Goal: Task Accomplishment & Management: Manage account settings

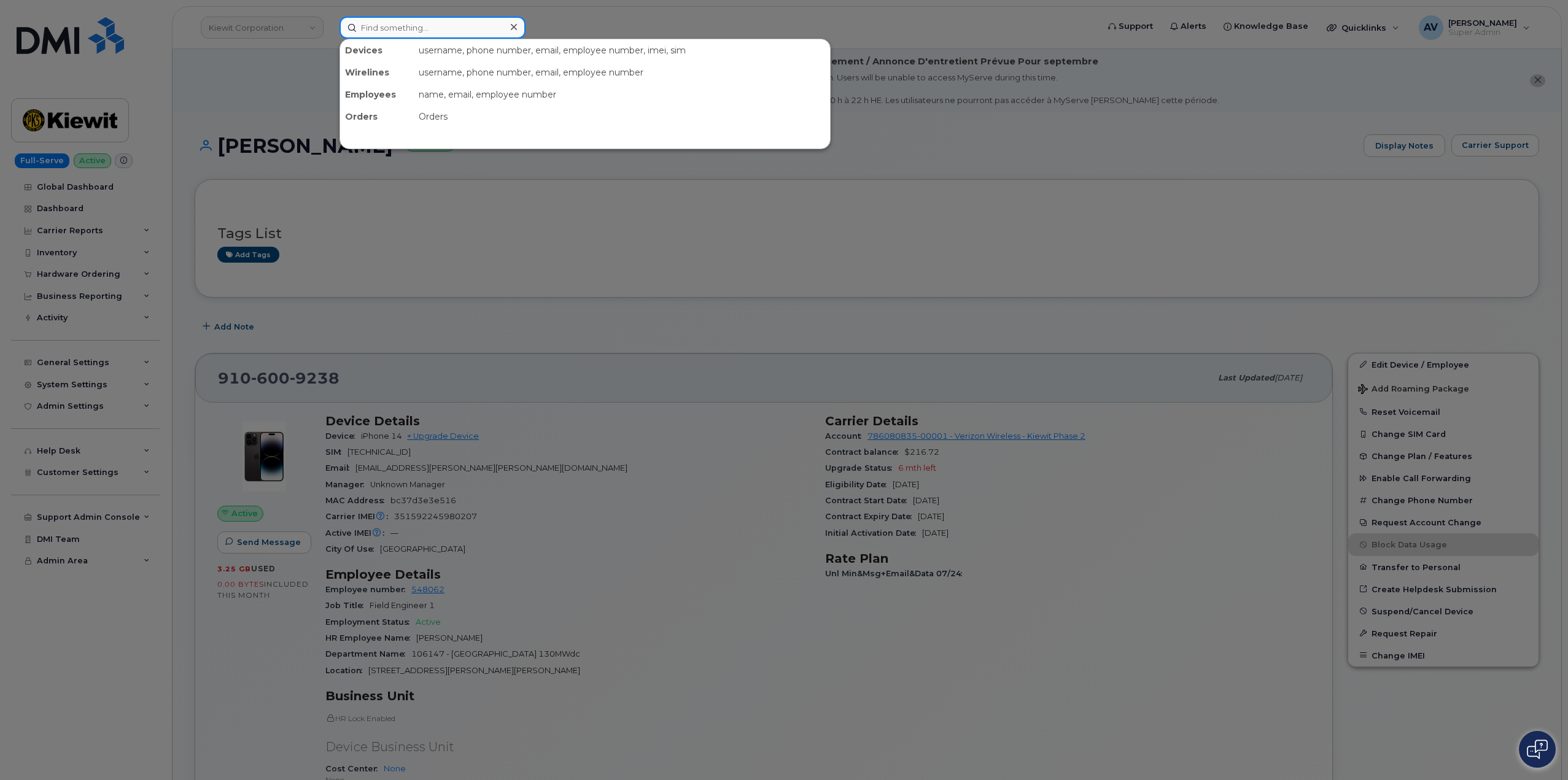
click at [434, 25] on input at bounding box center [433, 28] width 186 height 22
paste input "[PERSON_NAME]"
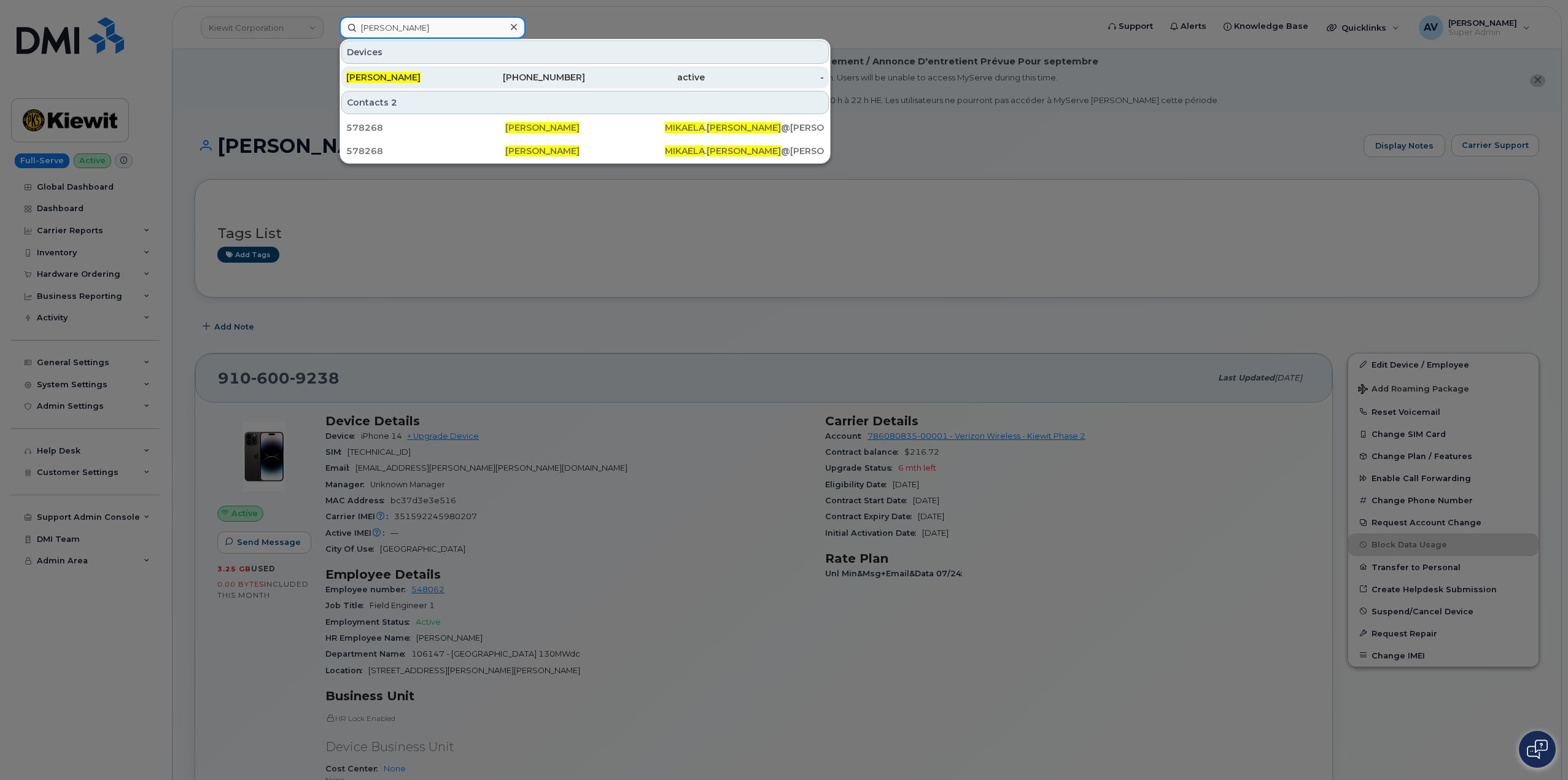
type input "[PERSON_NAME]"
click at [483, 76] on div "301-708-7490" at bounding box center [526, 77] width 120 height 12
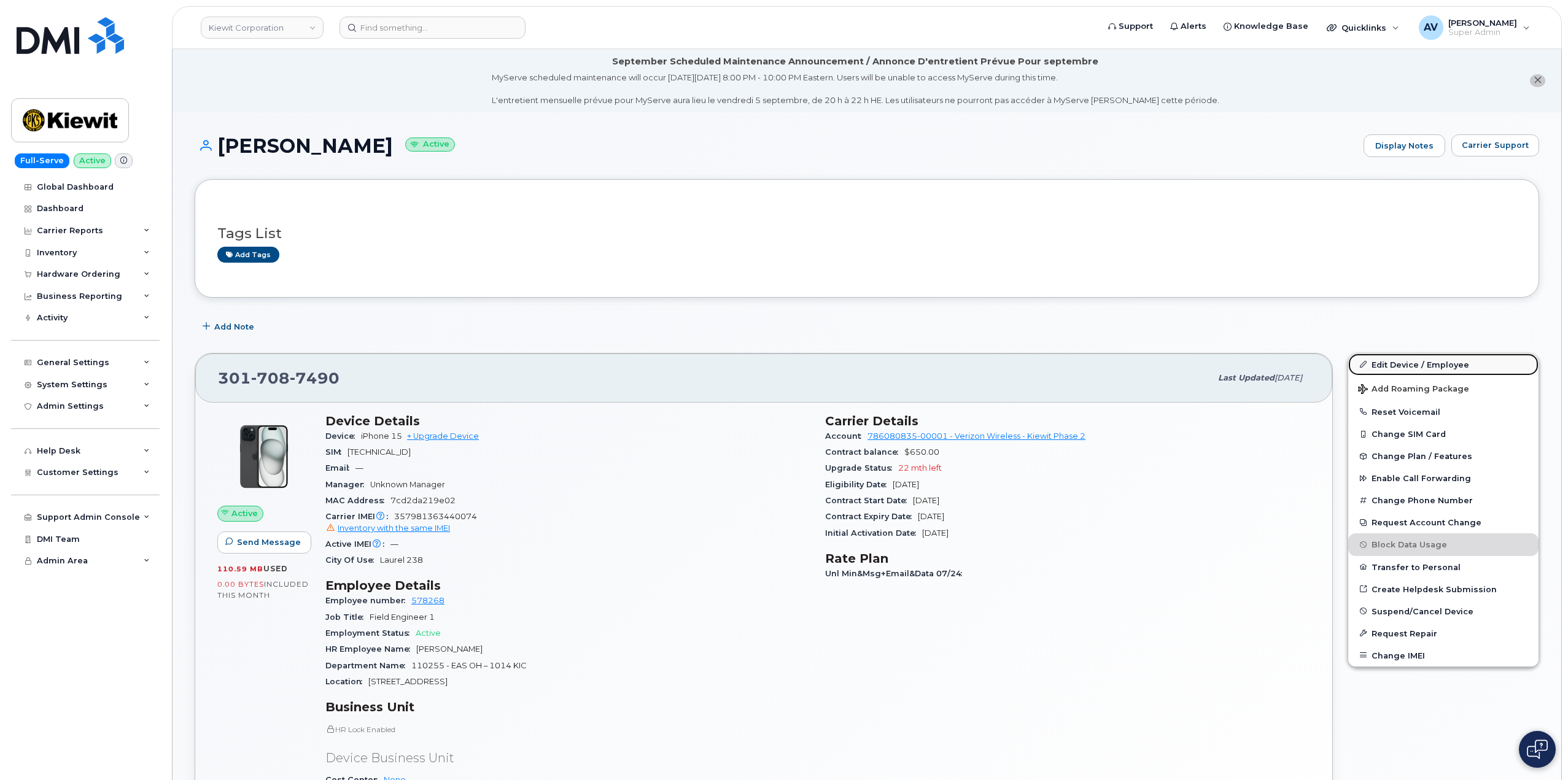
click at [1391, 359] on link "Edit Device / Employee" at bounding box center [1442, 365] width 190 height 22
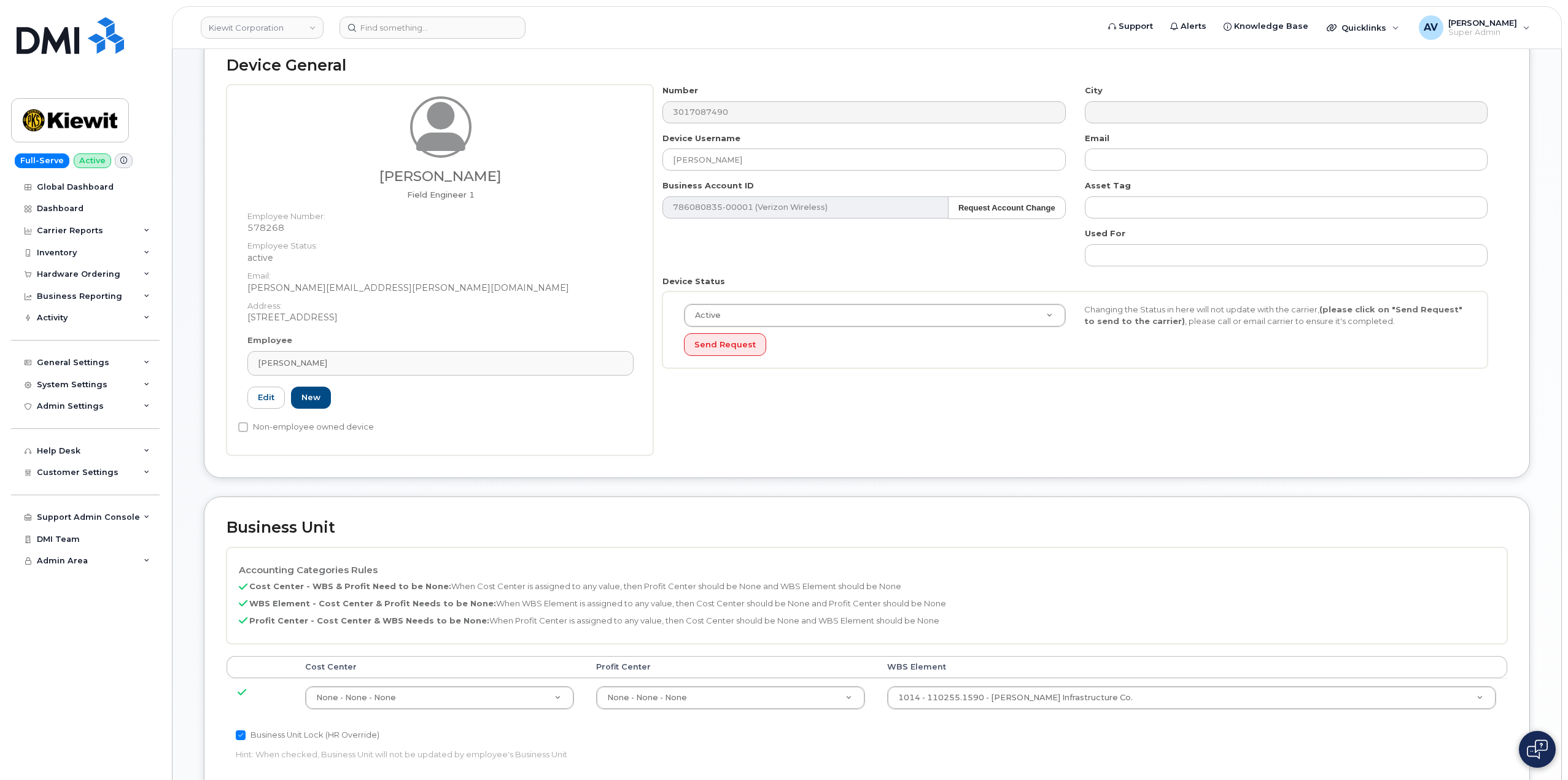
scroll to position [368, 0]
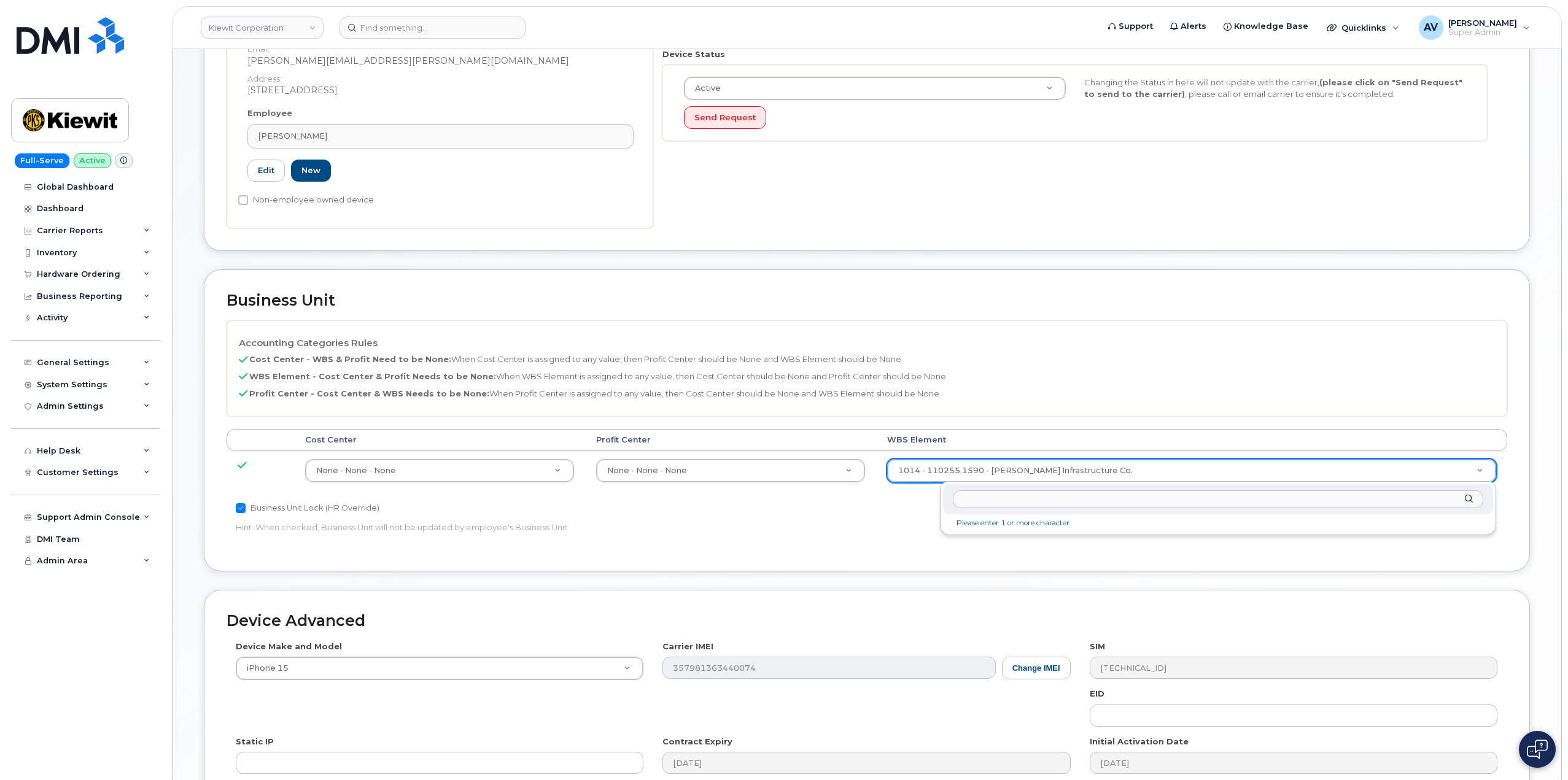
drag, startPoint x: 1122, startPoint y: 469, endPoint x: 1121, endPoint y: 483, distance: 14.0
type input "106116.1023"
type input "30381968"
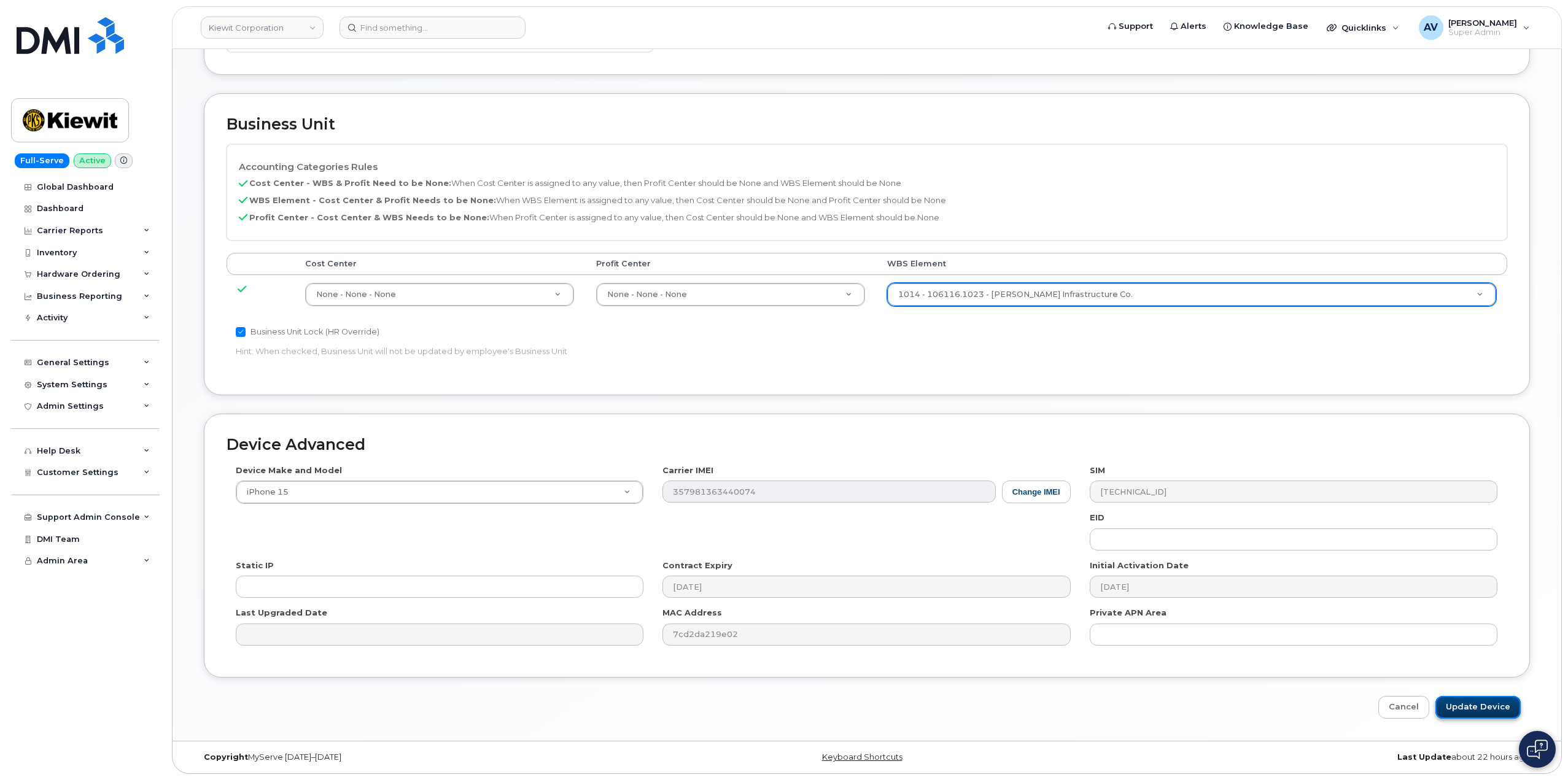
click at [1479, 702] on input "Update Device" at bounding box center [1478, 707] width 85 height 22
type input "Saving..."
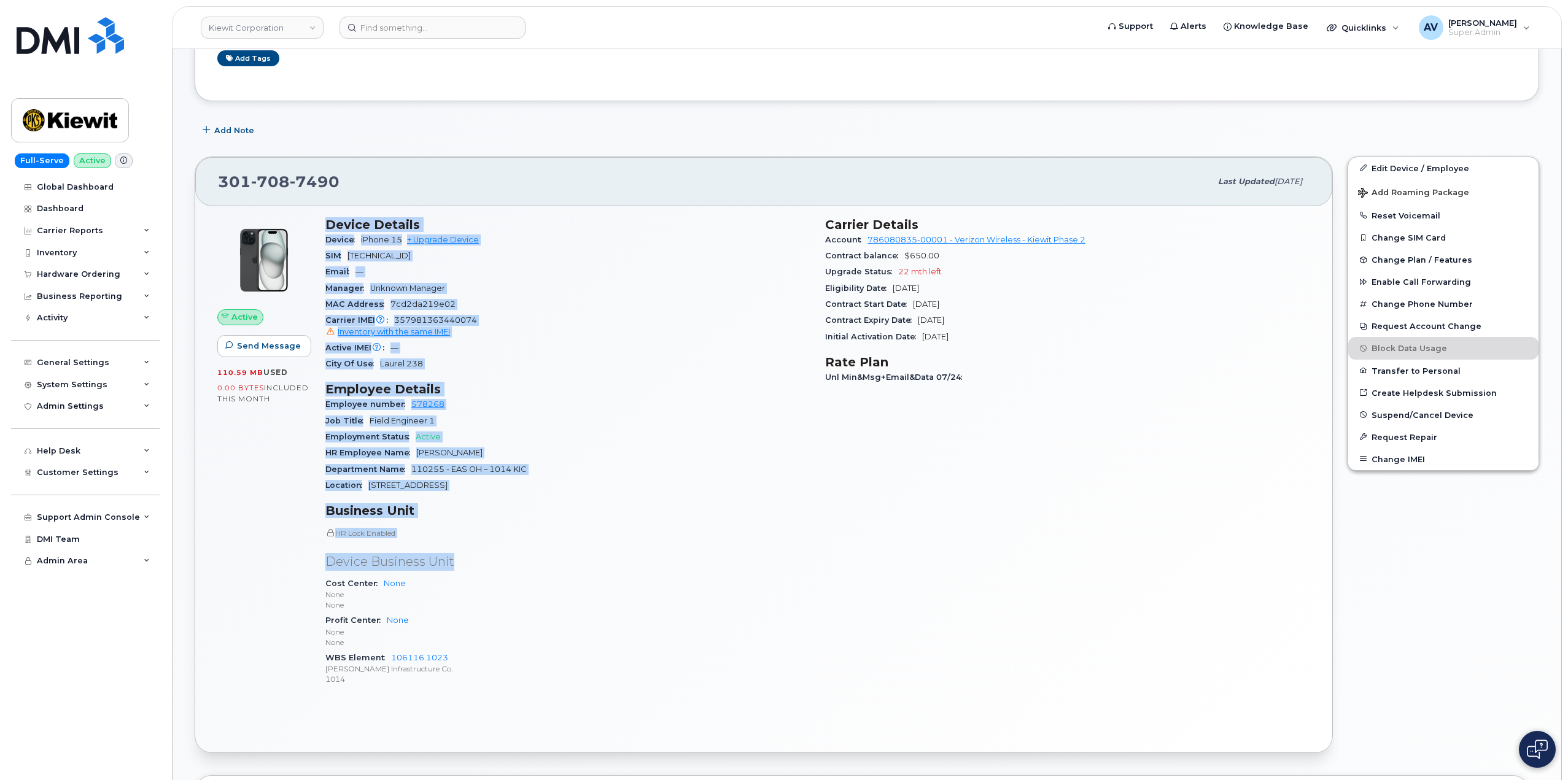
scroll to position [307, 0]
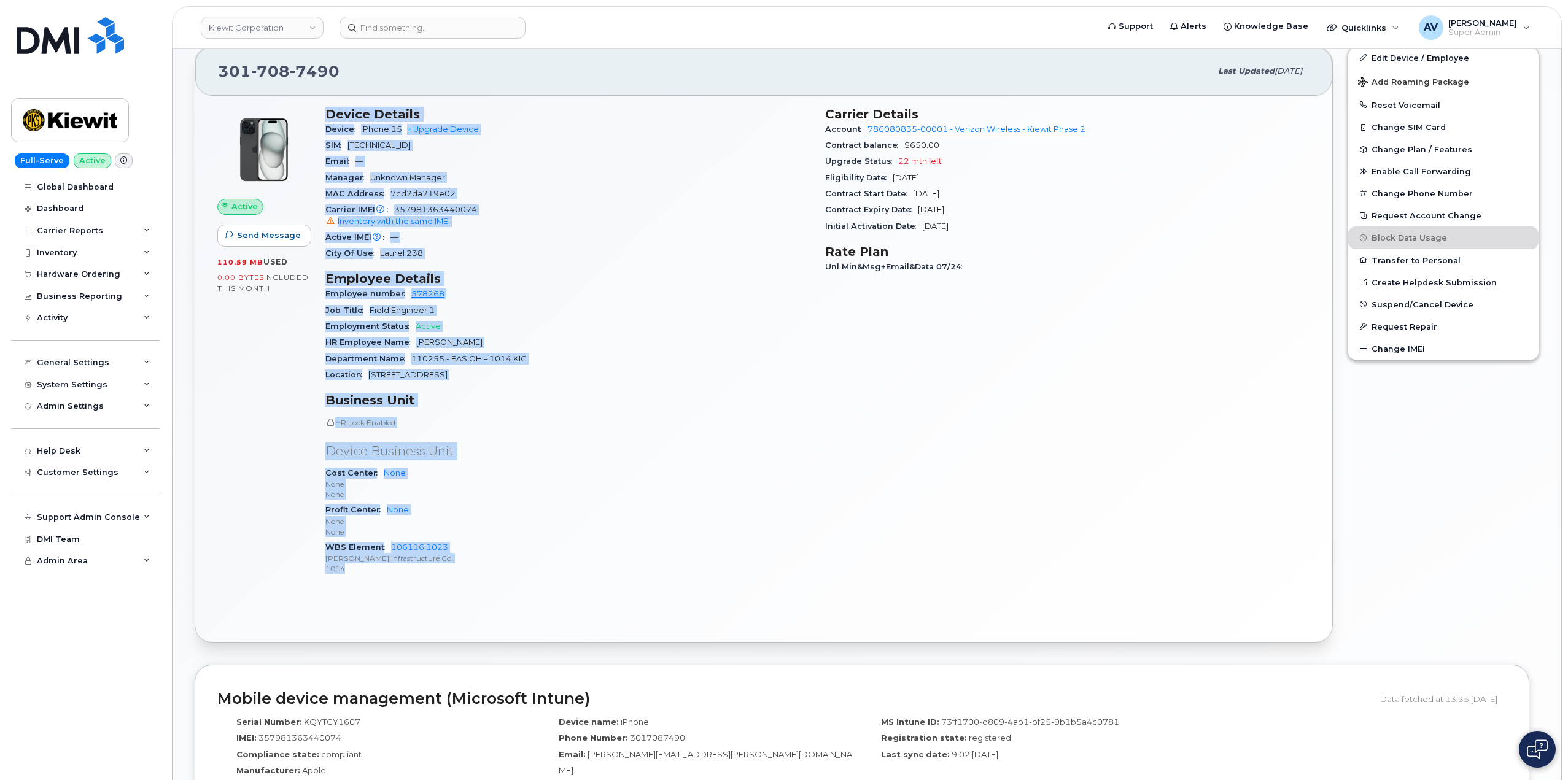
drag, startPoint x: 320, startPoint y: 291, endPoint x: 469, endPoint y: 568, distance: 314.5
click at [469, 568] on div "Device Details Device iPhone 15 + Upgrade Device SIM 89148000011979614755 Email…" at bounding box center [568, 347] width 500 height 494
copy div "Device Details Device iPhone 15 + Upgrade Device SIM 89148000011979614755 Email…"
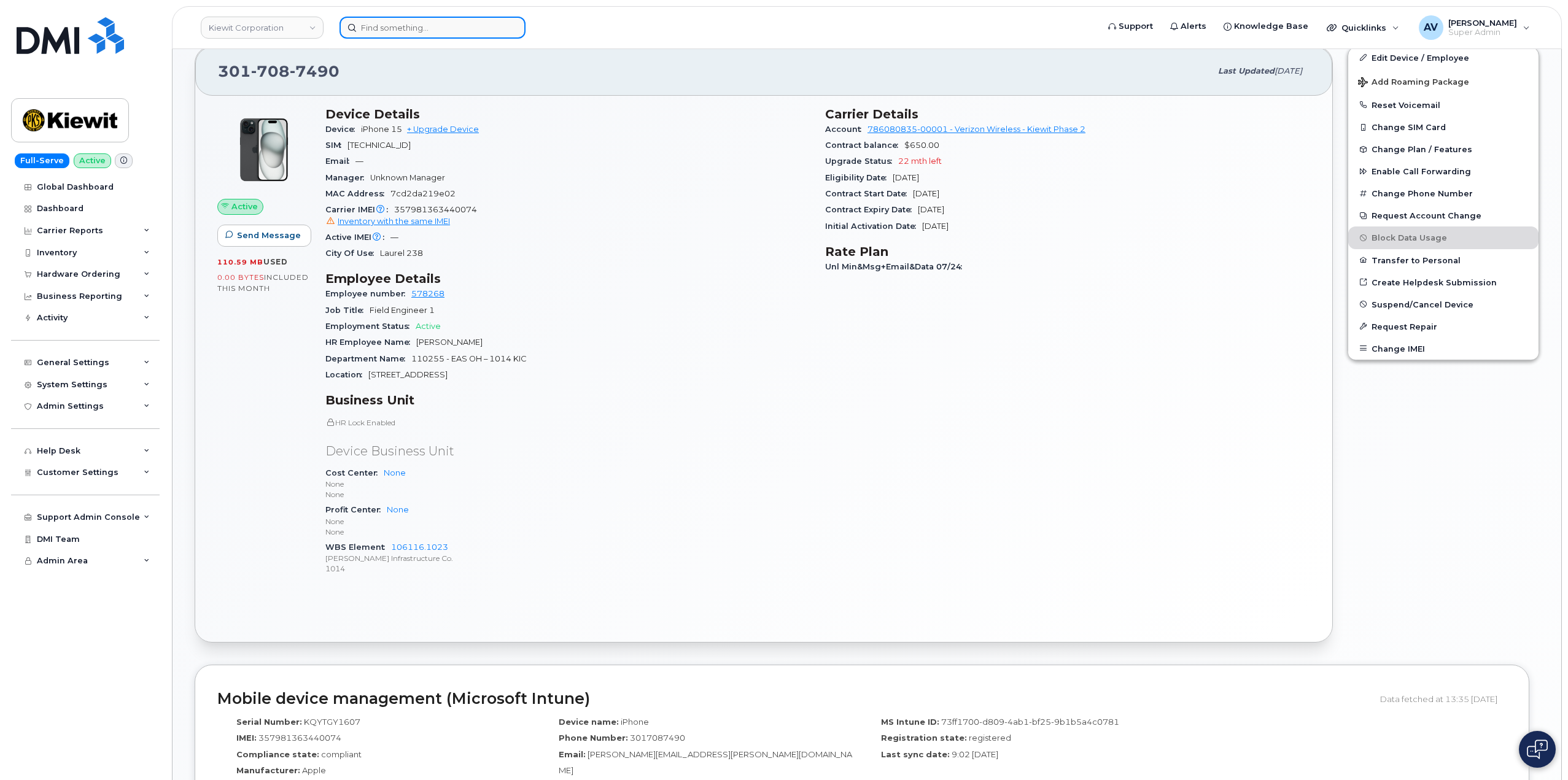
click at [419, 31] on input at bounding box center [433, 28] width 186 height 22
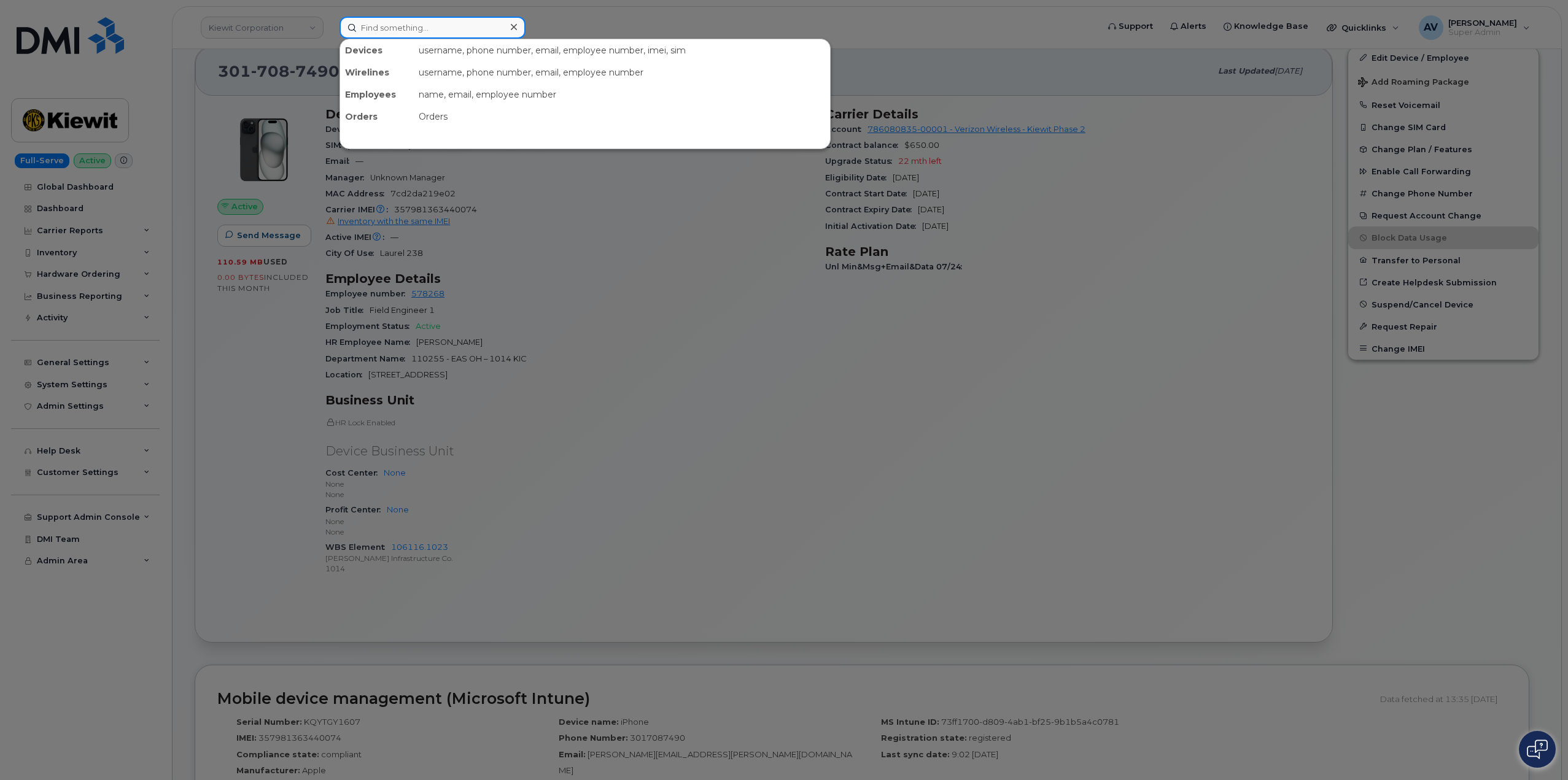
paste input "[PERSON_NAME]"
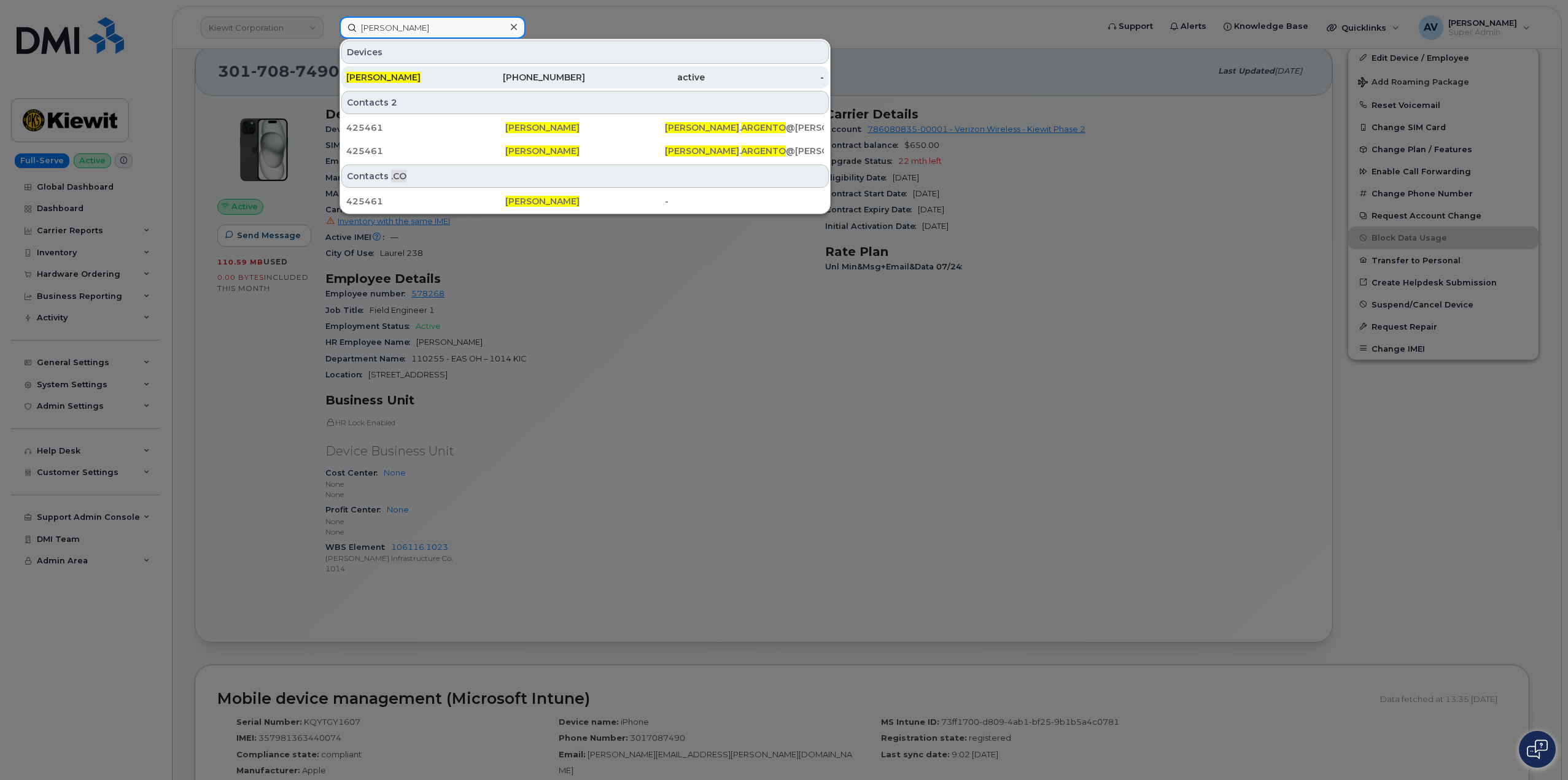
type input "[PERSON_NAME]"
click at [550, 74] on div "307-509-9399" at bounding box center [526, 77] width 120 height 12
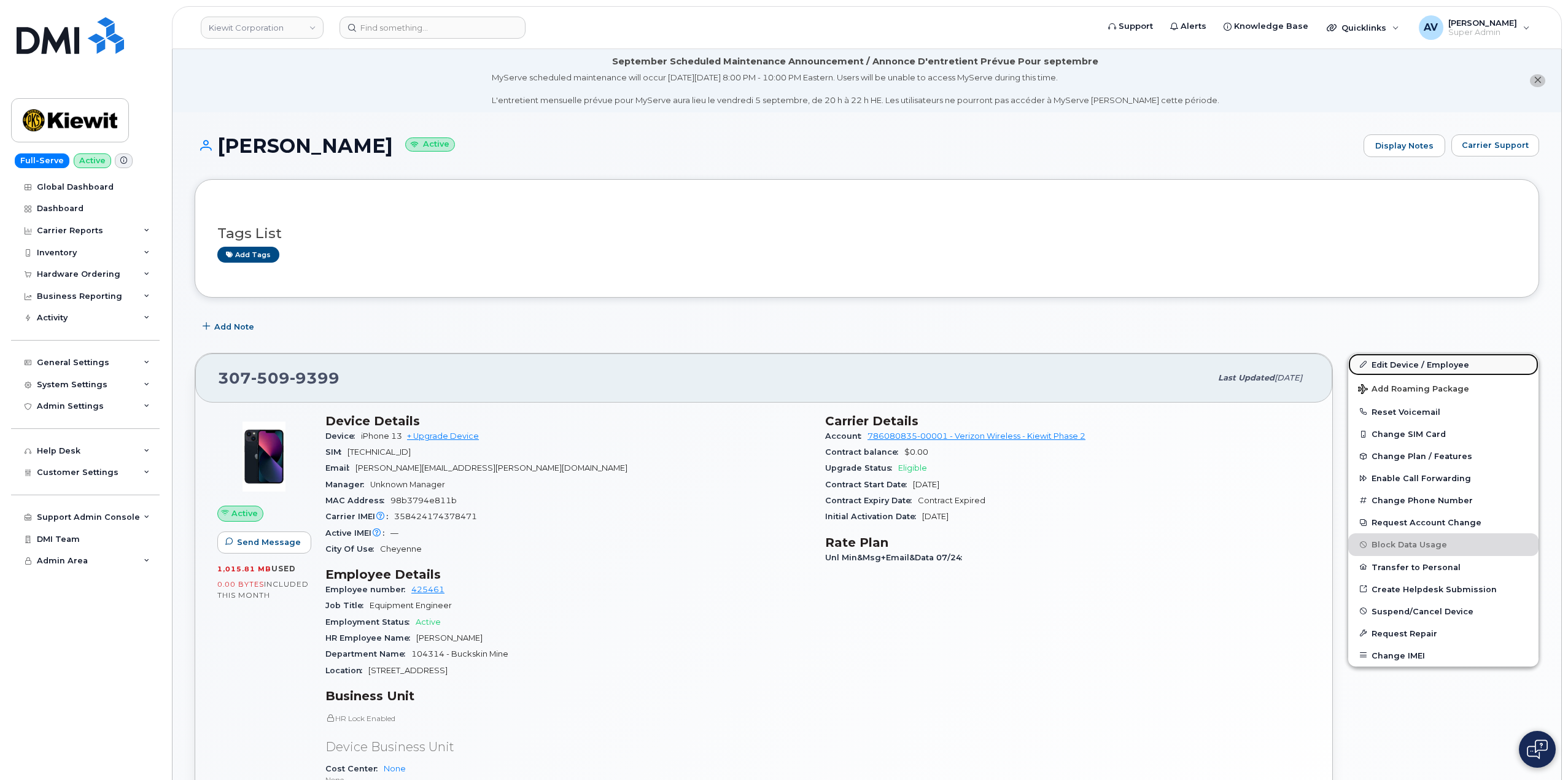
drag, startPoint x: 1399, startPoint y: 362, endPoint x: 1381, endPoint y: 365, distance: 18.2
click at [1399, 362] on link "Edit Device / Employee" at bounding box center [1442, 365] width 190 height 22
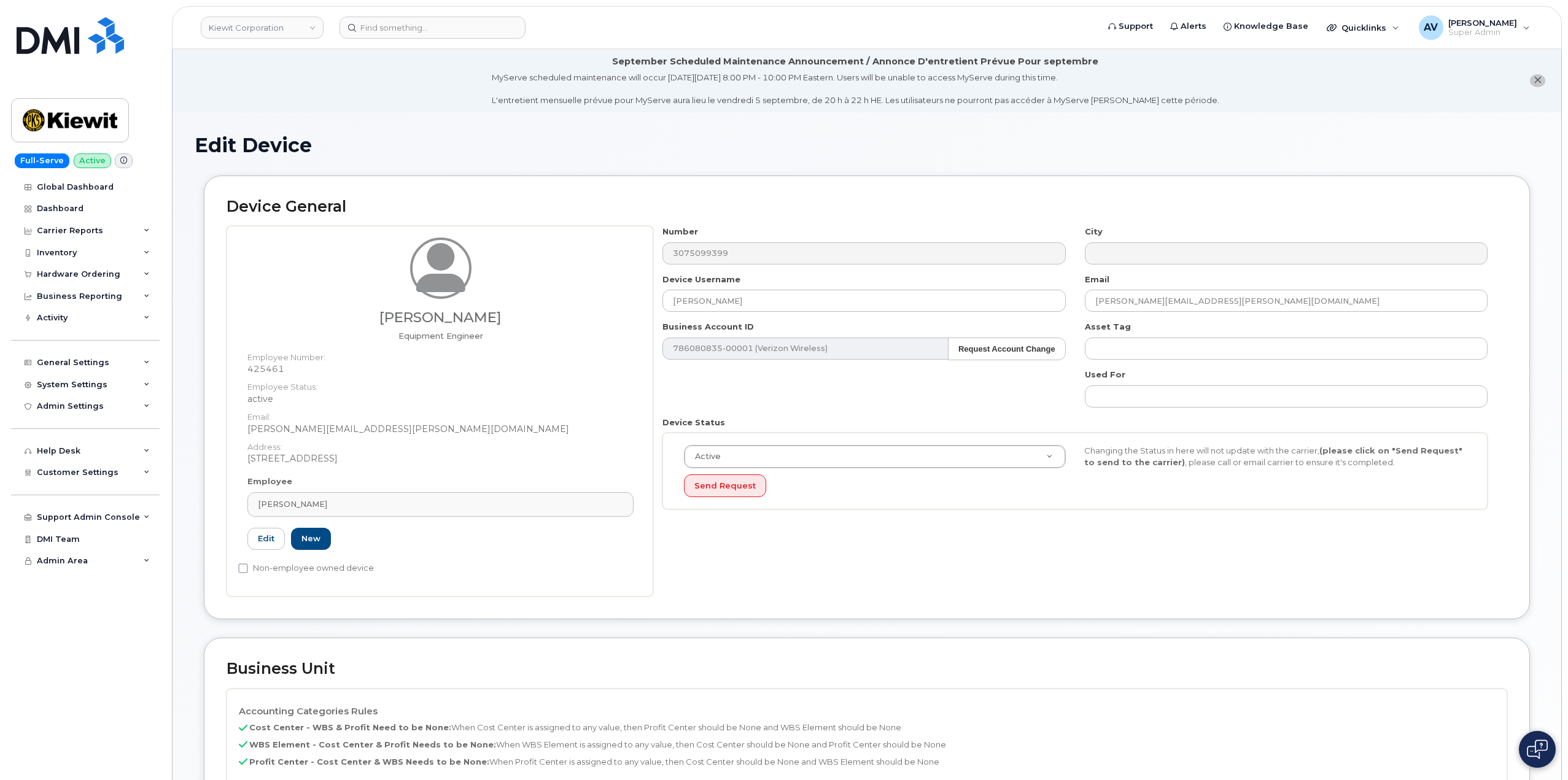
scroll to position [544, 0]
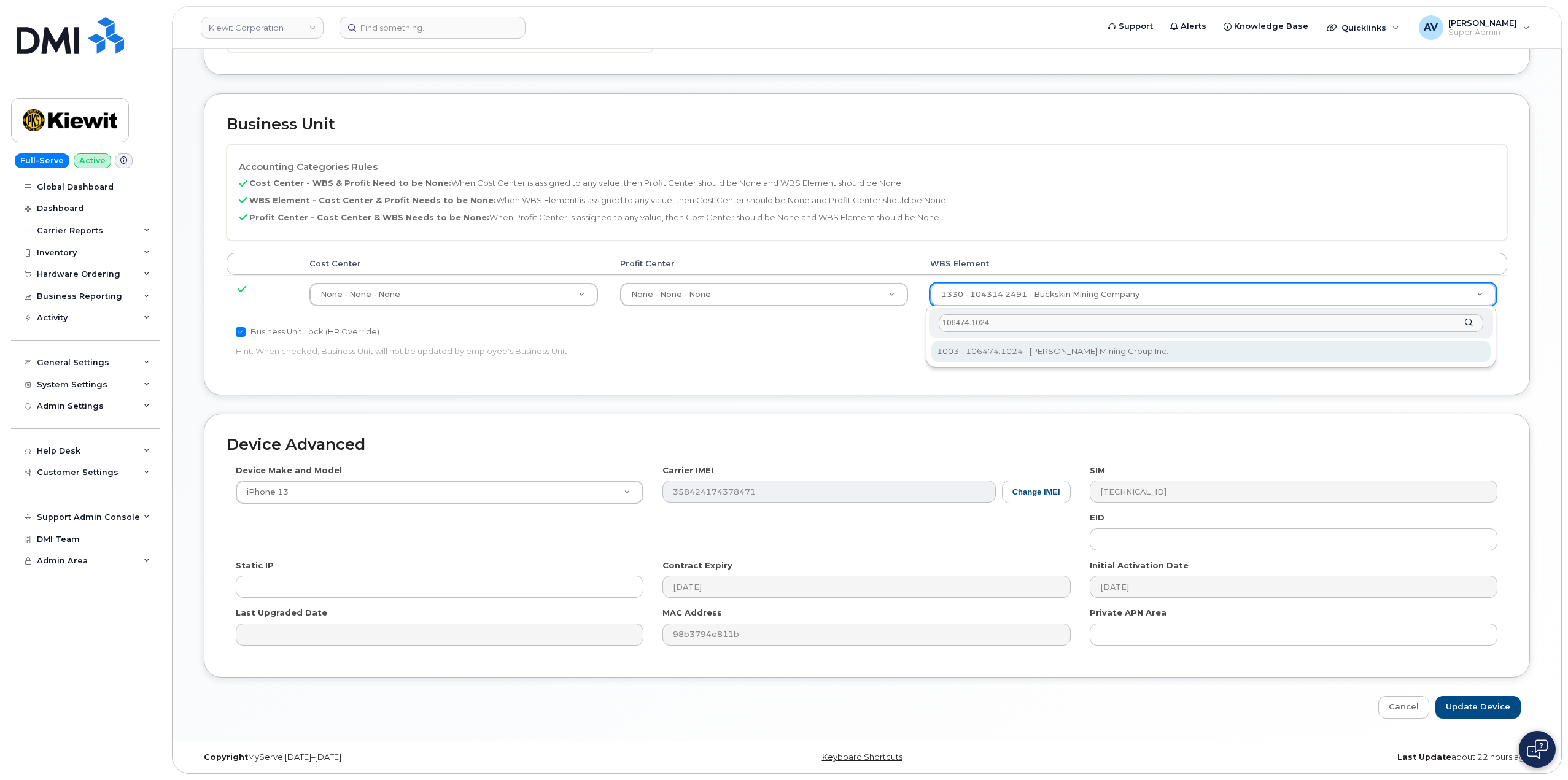
type input "106474.1024"
type input "35655208"
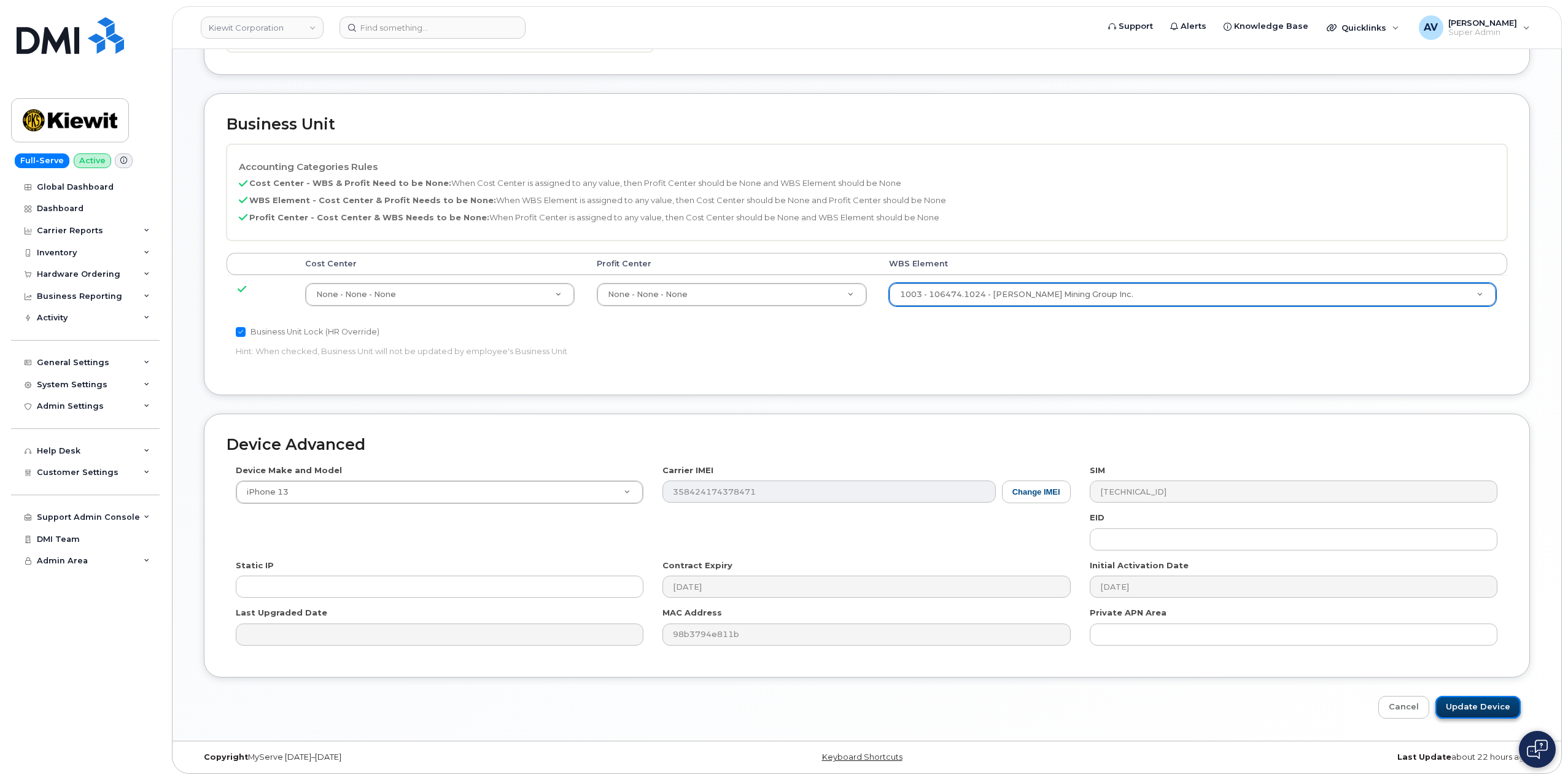
click at [1473, 707] on input "Update Device" at bounding box center [1478, 707] width 85 height 22
type input "Saving..."
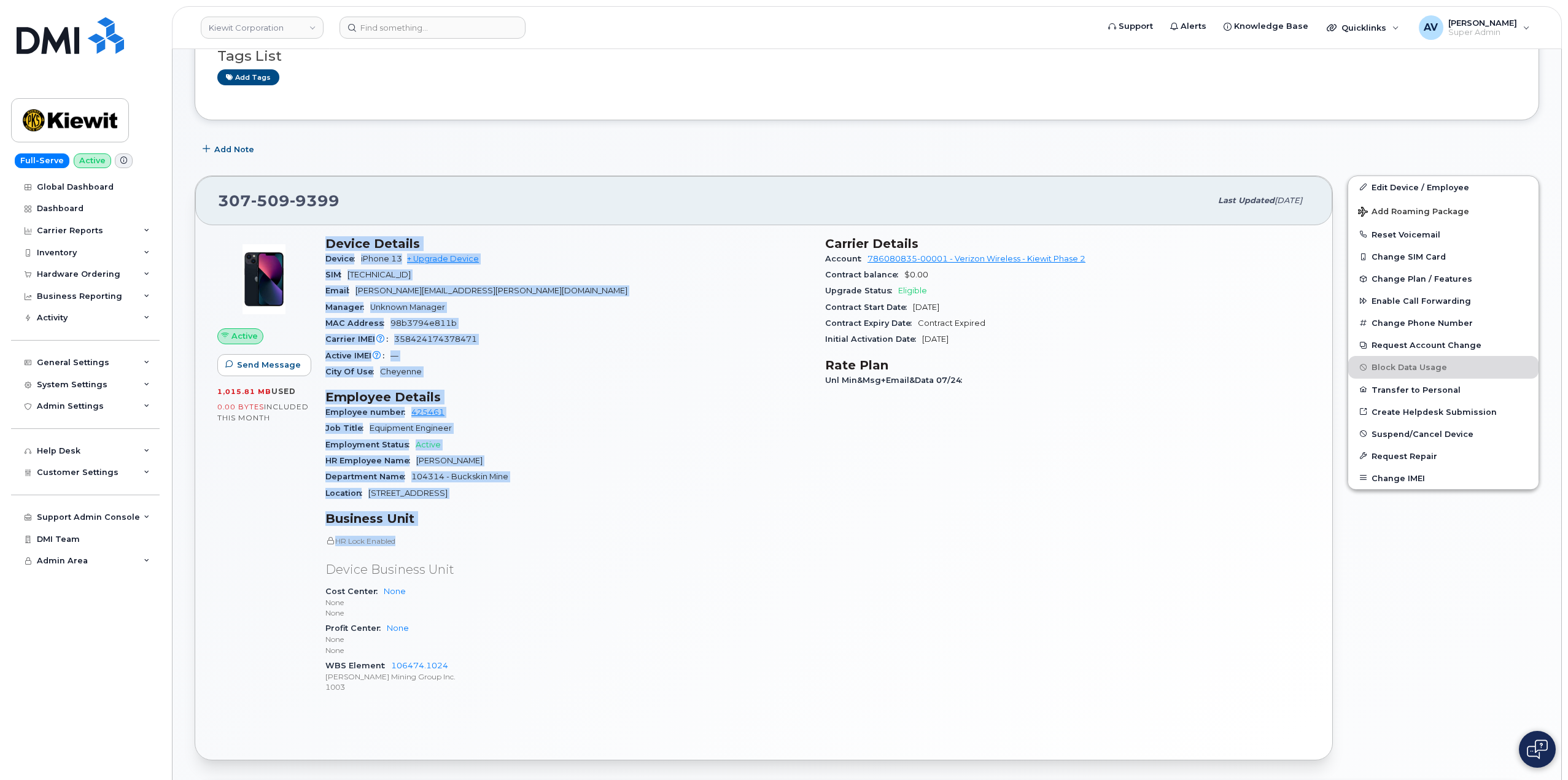
scroll to position [184, 0]
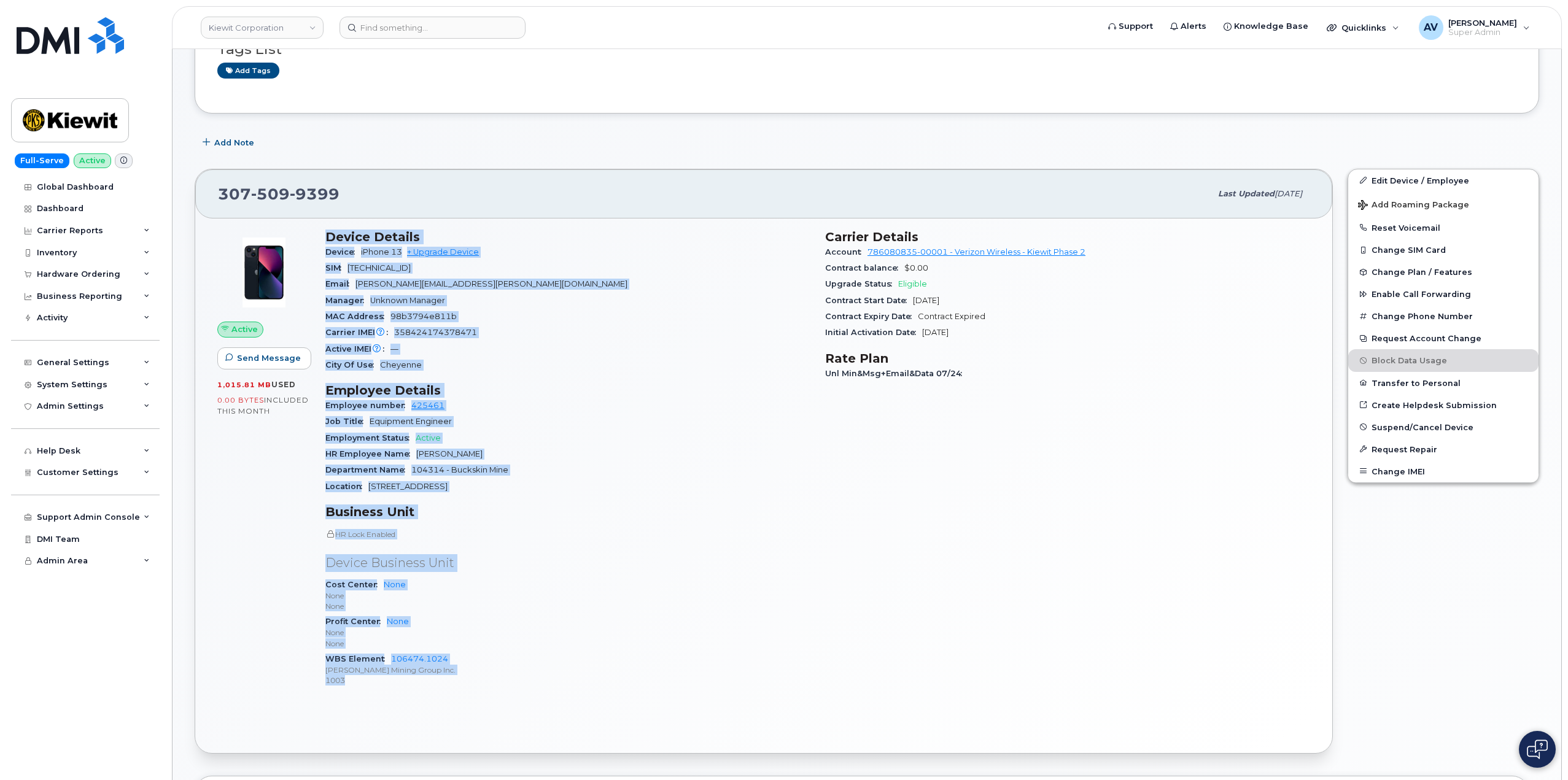
drag, startPoint x: 326, startPoint y: 421, endPoint x: 444, endPoint y: 683, distance: 287.3
click at [444, 683] on div "Device Details Device iPhone 13 + Upgrade Device SIM 89148000009552166425 Email…" at bounding box center [568, 464] width 500 height 483
copy div "Device Details Device iPhone 13 + Upgrade Device SIM 89148000009552166425 Email…"
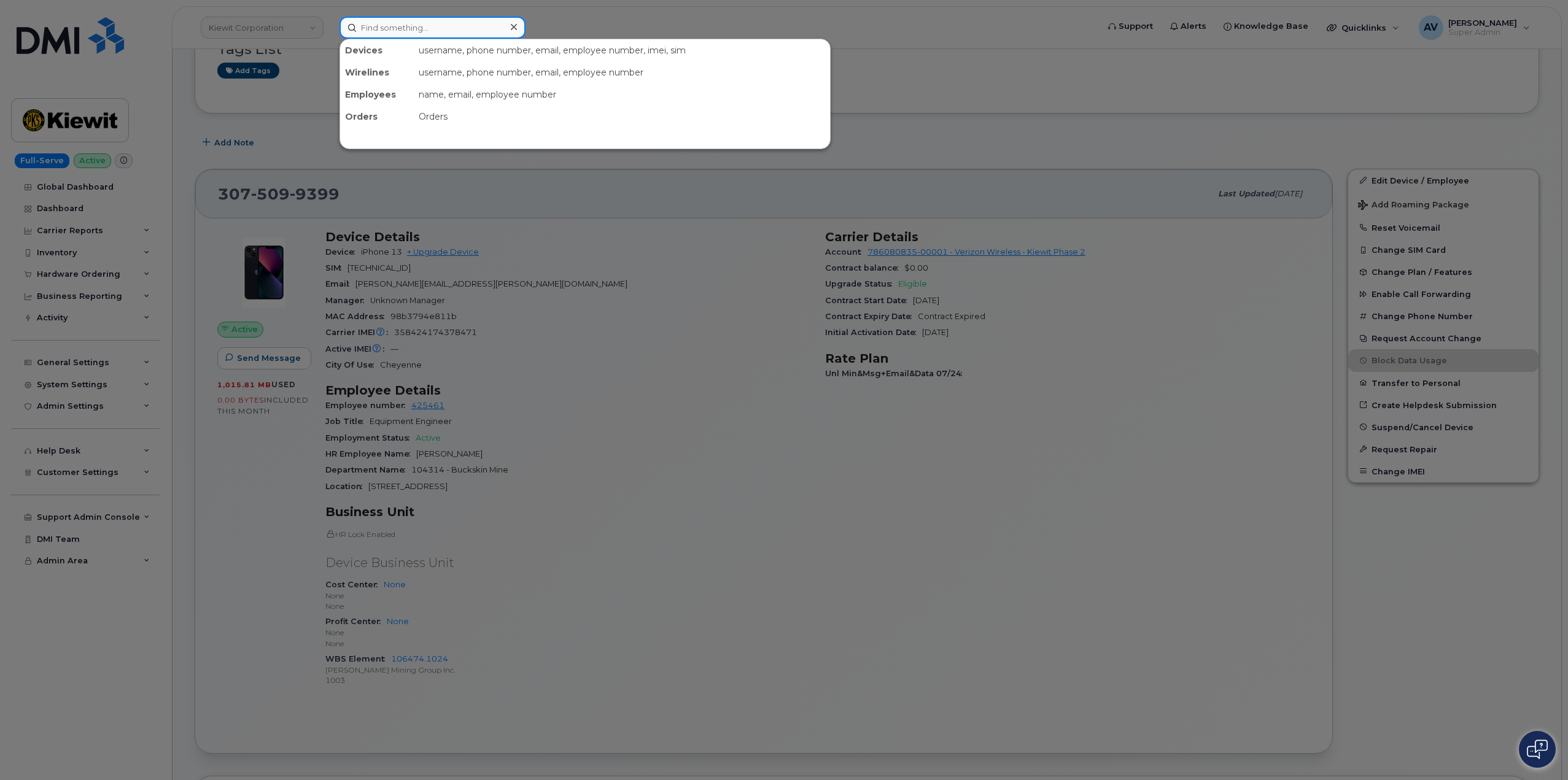
click at [477, 28] on input at bounding box center [433, 28] width 186 height 22
paste input "[PERSON_NAME]"
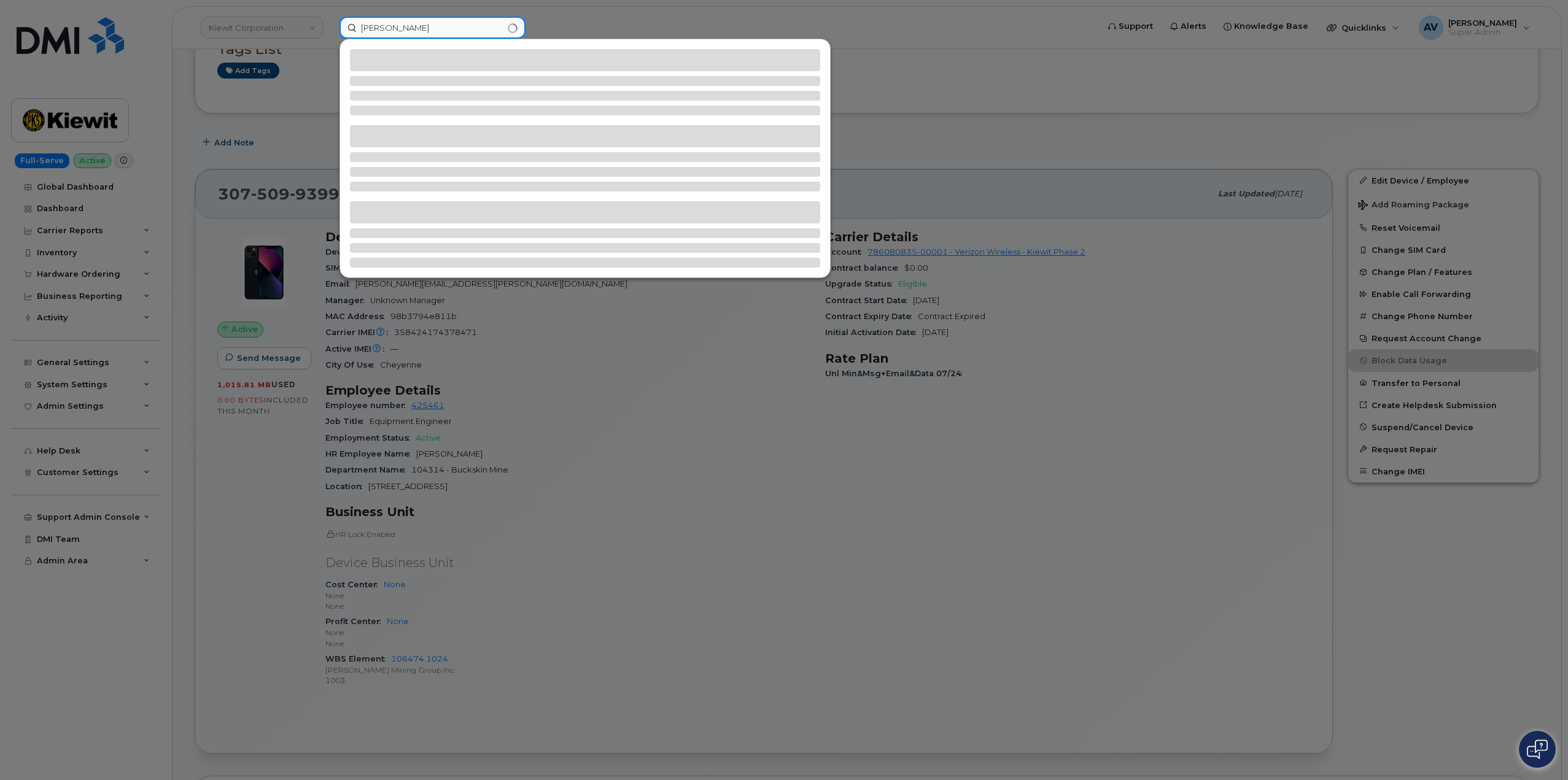
type input "[PERSON_NAME]"
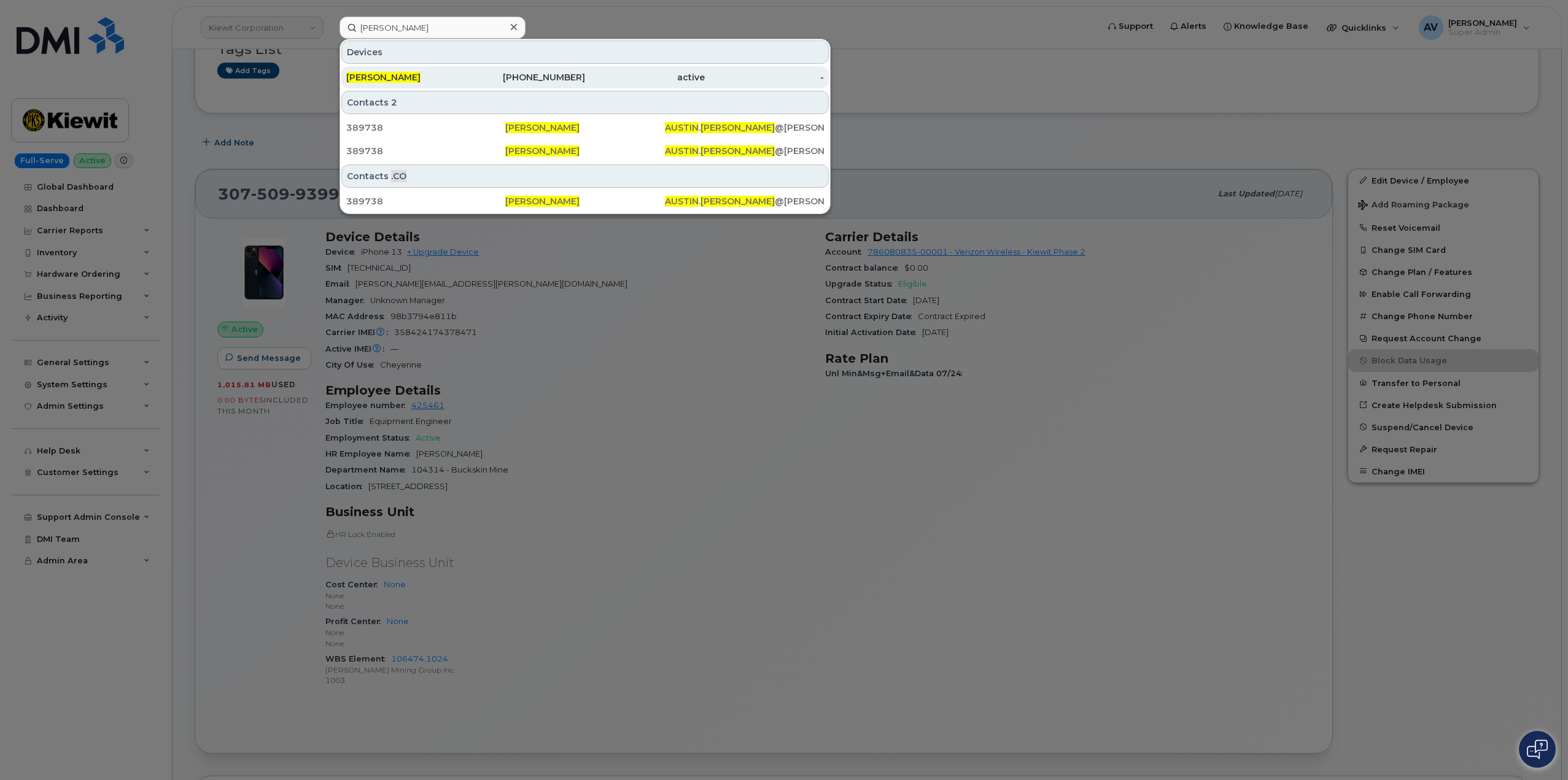
click at [495, 78] on div "480-490-3447" at bounding box center [526, 77] width 120 height 12
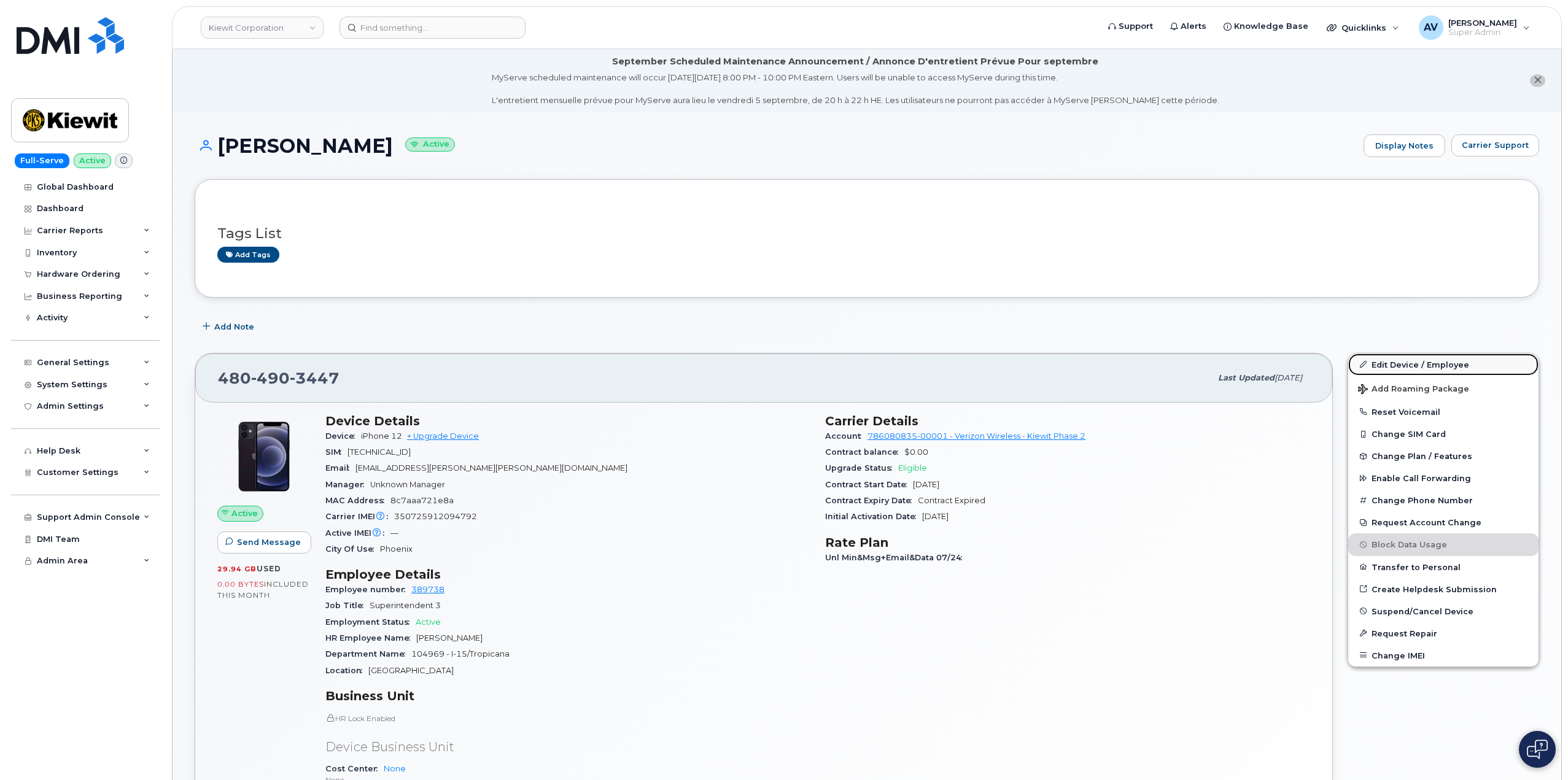
click at [1399, 366] on link "Edit Device / Employee" at bounding box center [1442, 365] width 190 height 22
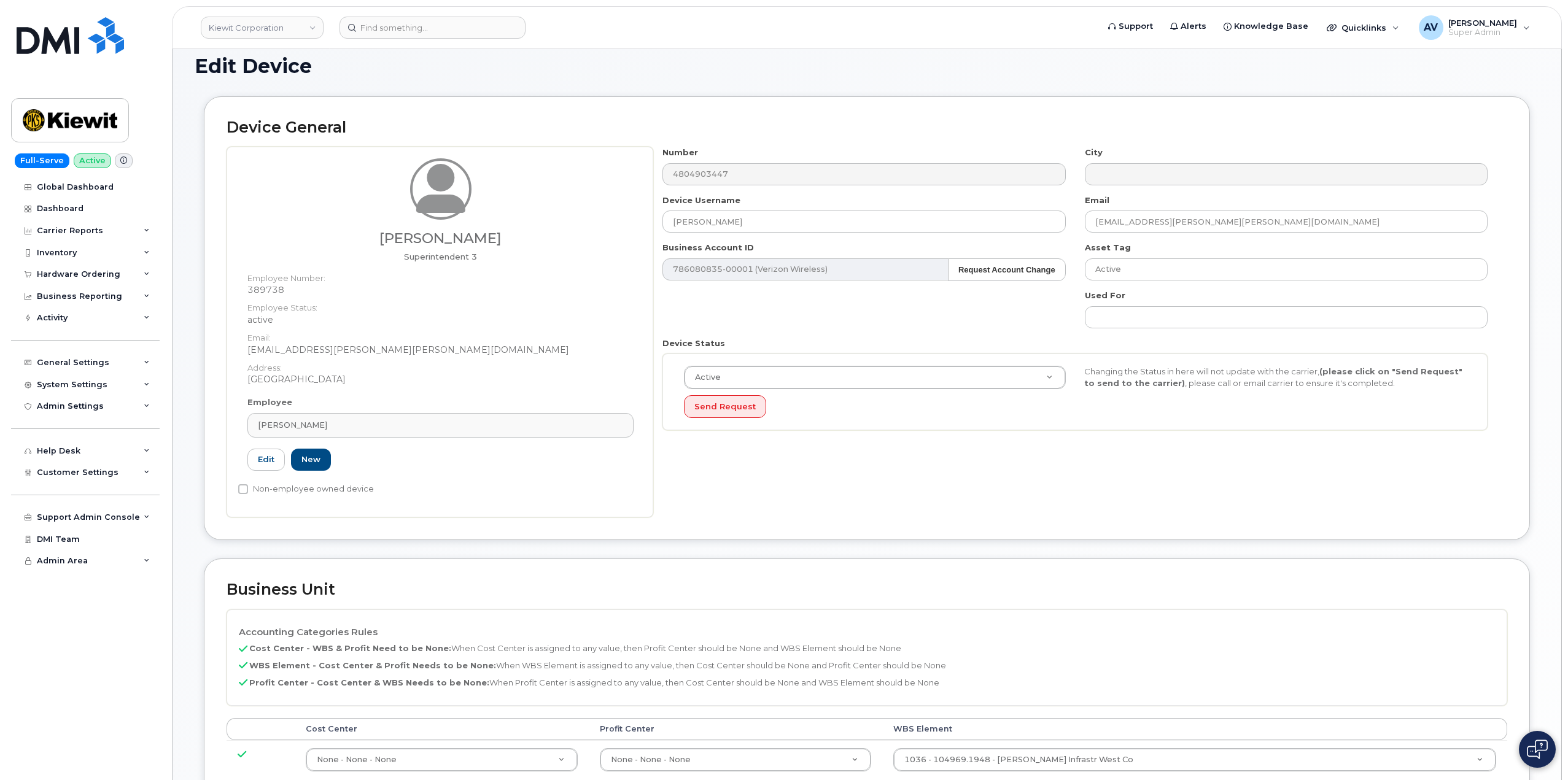
scroll to position [246, 0]
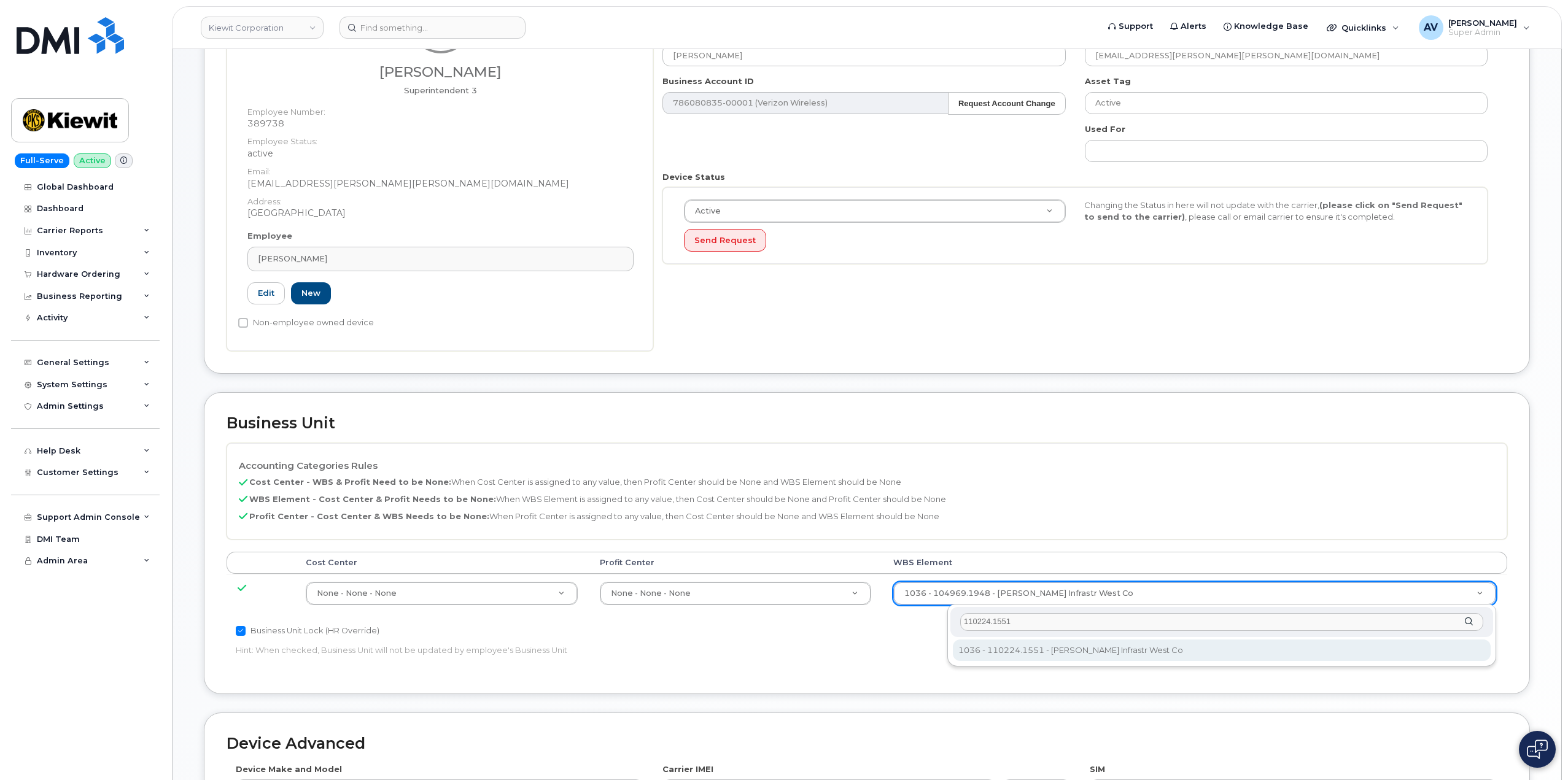
type input "110224.1551"
type input "33811484"
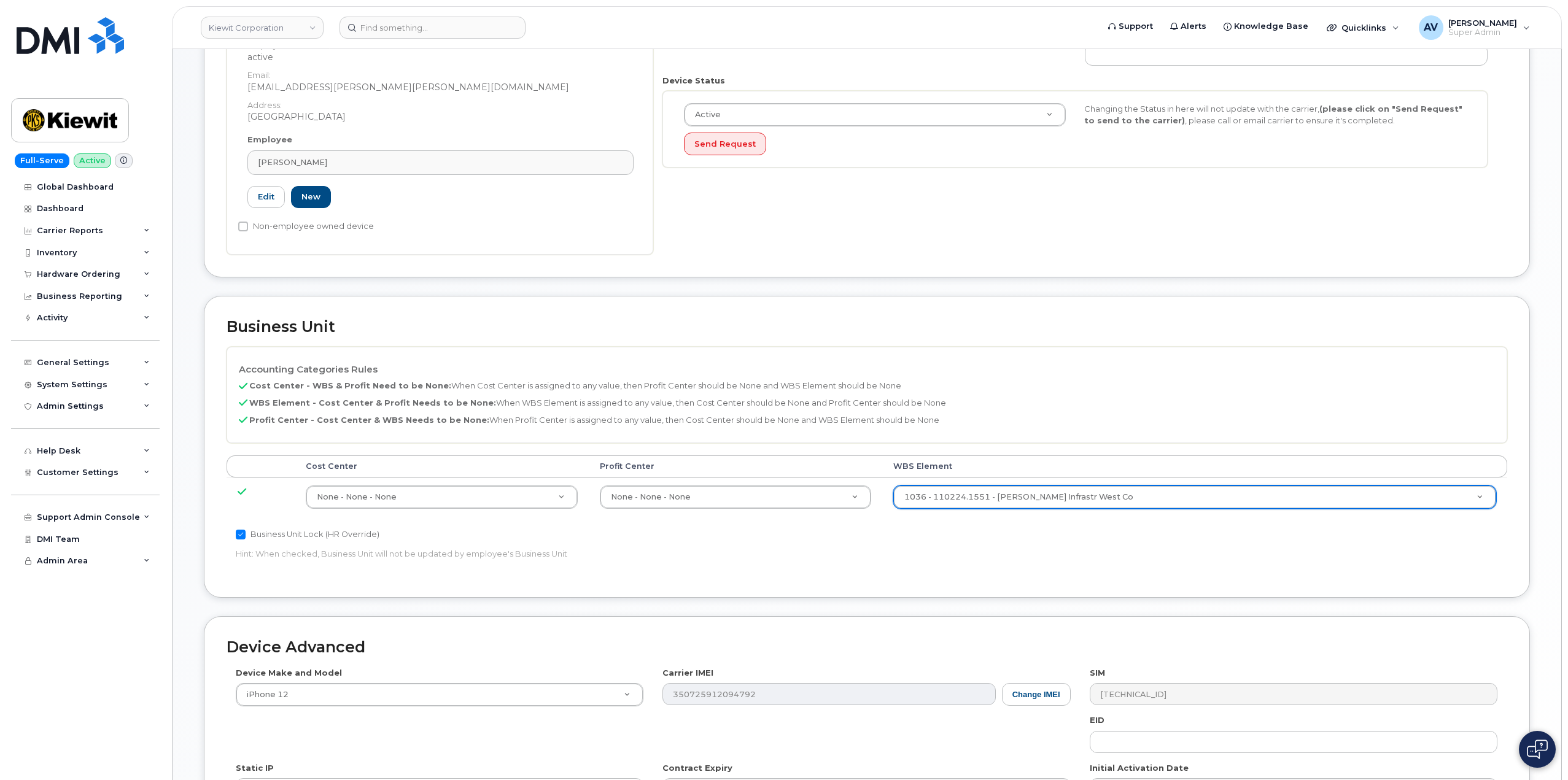
scroll to position [544, 0]
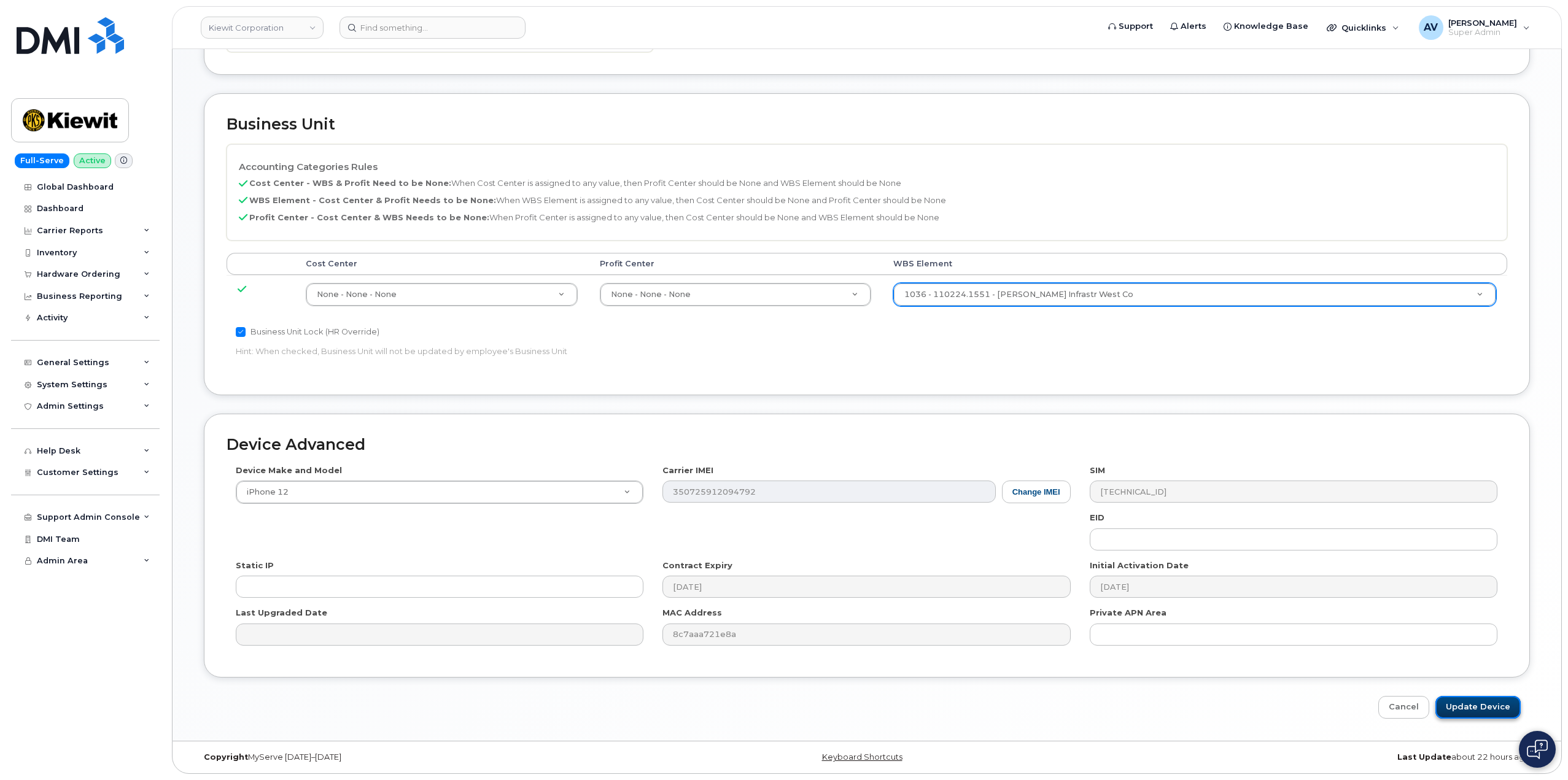
click at [1484, 705] on input "Update Device" at bounding box center [1478, 707] width 85 height 22
type input "Saving..."
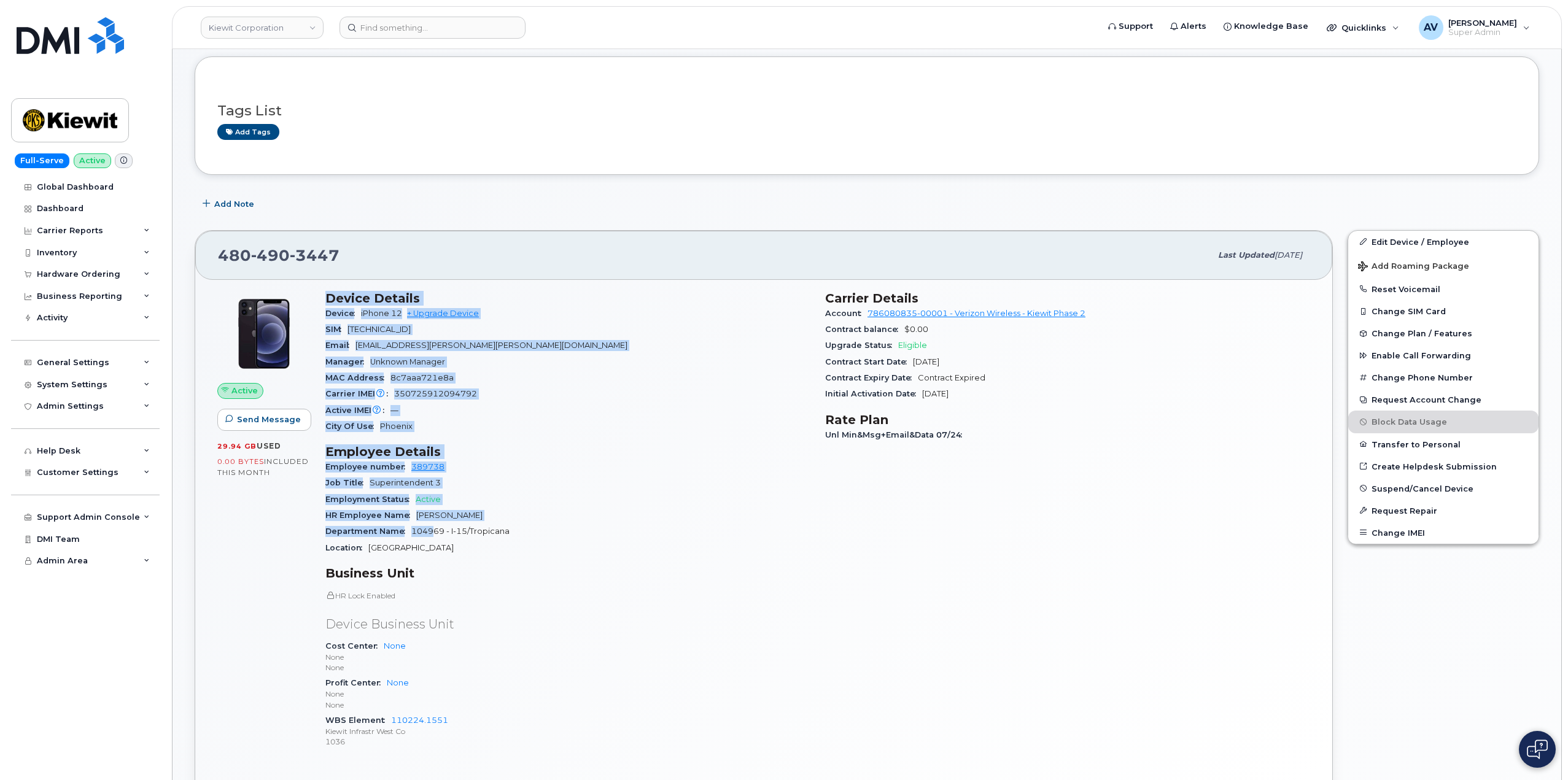
scroll to position [184, 0]
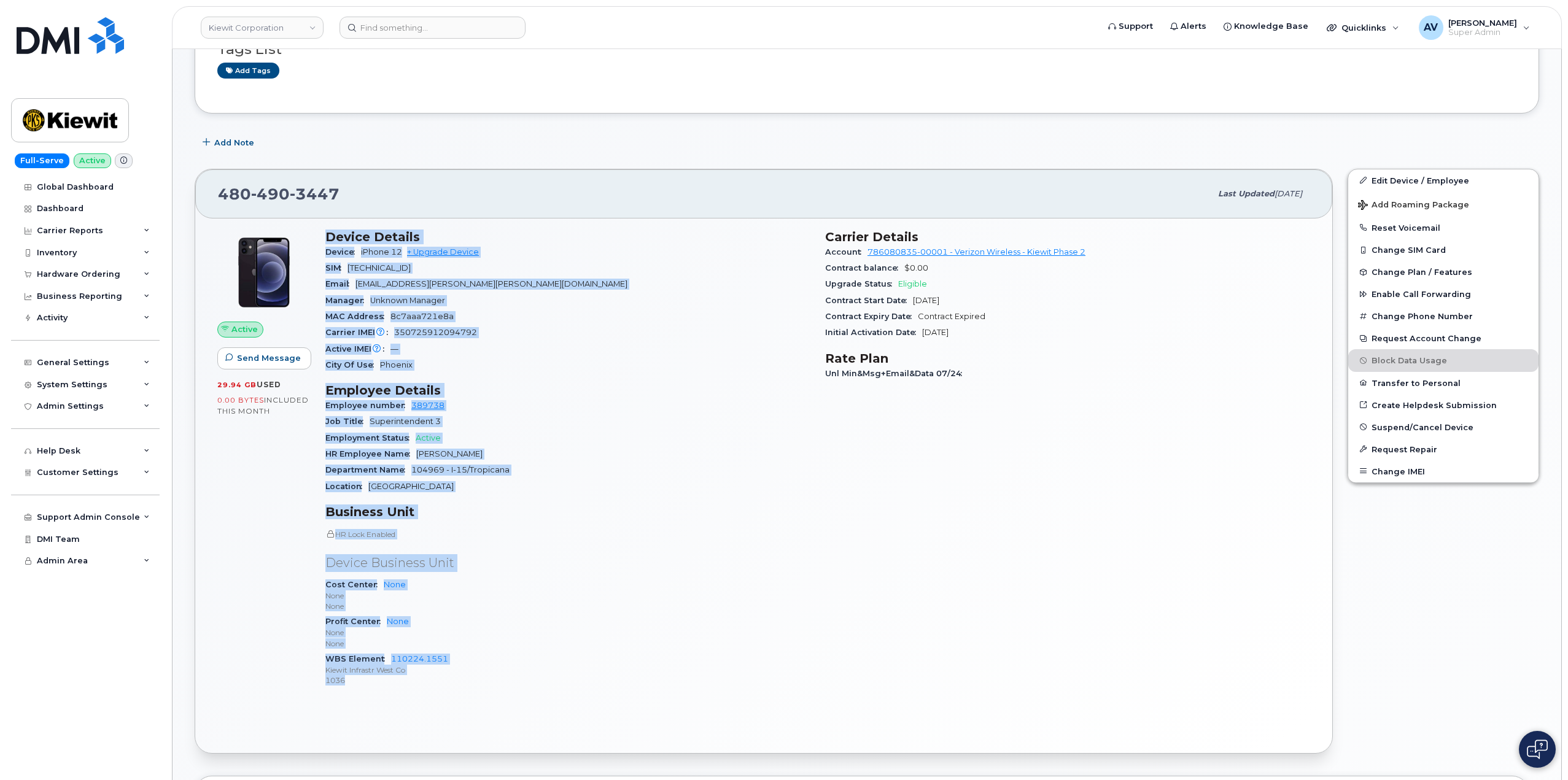
drag, startPoint x: 325, startPoint y: 418, endPoint x: 452, endPoint y: 681, distance: 292.1
click at [452, 681] on div "Device Details Device iPhone 12 + Upgrade Device SIM [TECHNICAL_ID] Email [EMAI…" at bounding box center [568, 464] width 500 height 483
copy div "Device Details Device iPhone 12 + Upgrade Device SIM [TECHNICAL_ID] Email [EMAI…"
